Goal: Navigation & Orientation: Find specific page/section

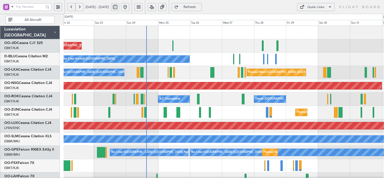
click at [241, 112] on div "Planned Maint Kortrijk-[GEOGRAPHIC_DATA]" at bounding box center [224, 112] width 320 height 13
click at [156, 7] on button at bounding box center [152, 7] width 8 height 8
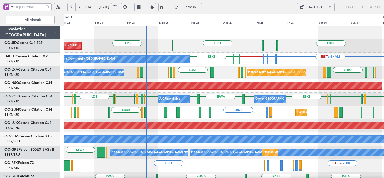
click at [317, 7] on div "Quick Links" at bounding box center [316, 7] width 17 height 5
click at [312, 18] on button "Trip Builder" at bounding box center [316, 19] width 38 height 12
click at [318, 6] on div "Quick Links" at bounding box center [316, 7] width 17 height 5
click at [316, 35] on button "Crew Board" at bounding box center [316, 31] width 38 height 12
